Goal: Entertainment & Leisure: Browse casually

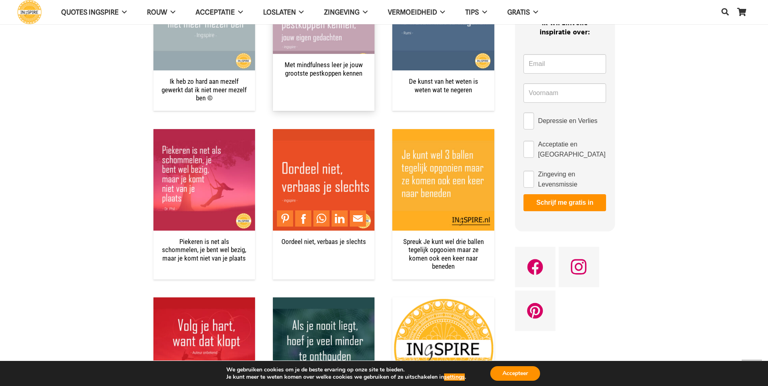
scroll to position [526, 0]
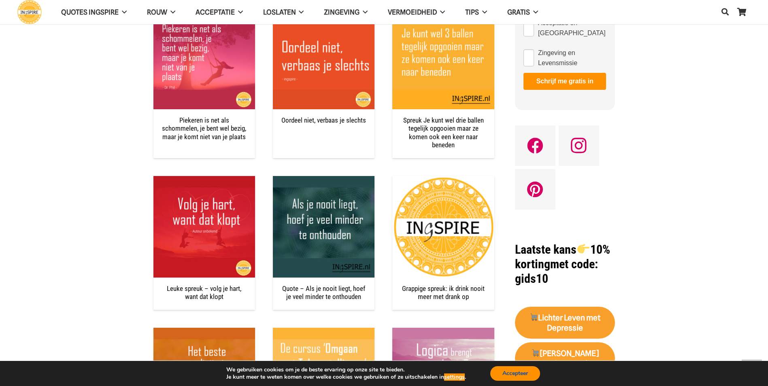
click at [528, 375] on button "Accepteer" at bounding box center [515, 373] width 50 height 15
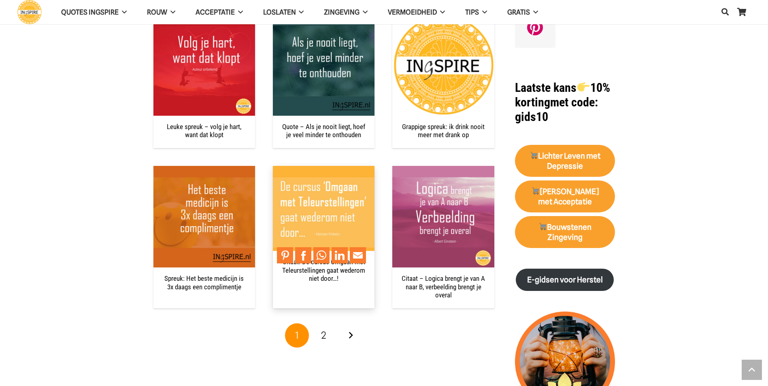
scroll to position [728, 0]
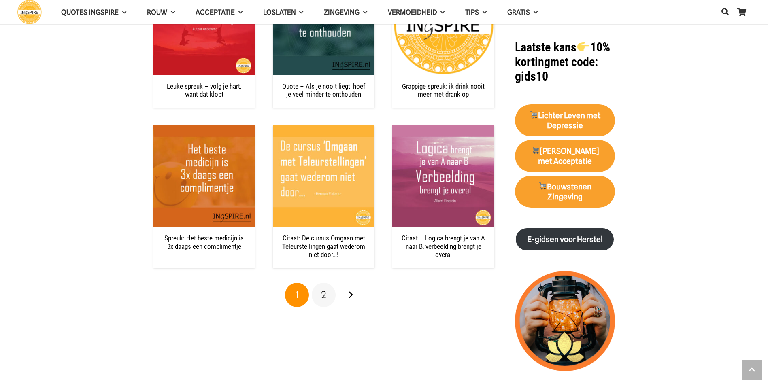
click at [328, 294] on link "2" at bounding box center [324, 295] width 24 height 24
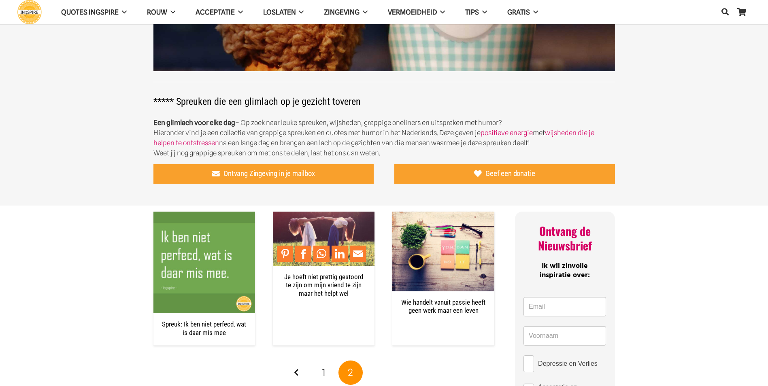
scroll to position [202, 0]
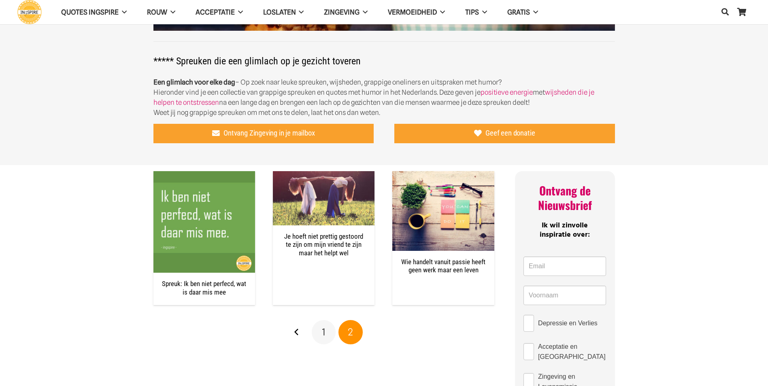
click at [320, 333] on link "1" at bounding box center [324, 332] width 24 height 24
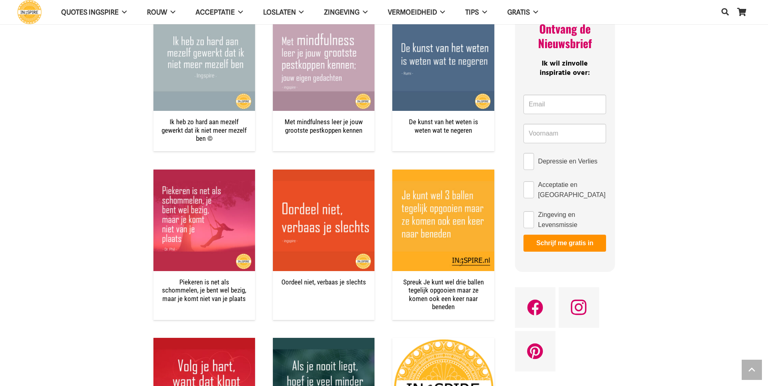
scroll to position [324, 0]
